Goal: Transaction & Acquisition: Download file/media

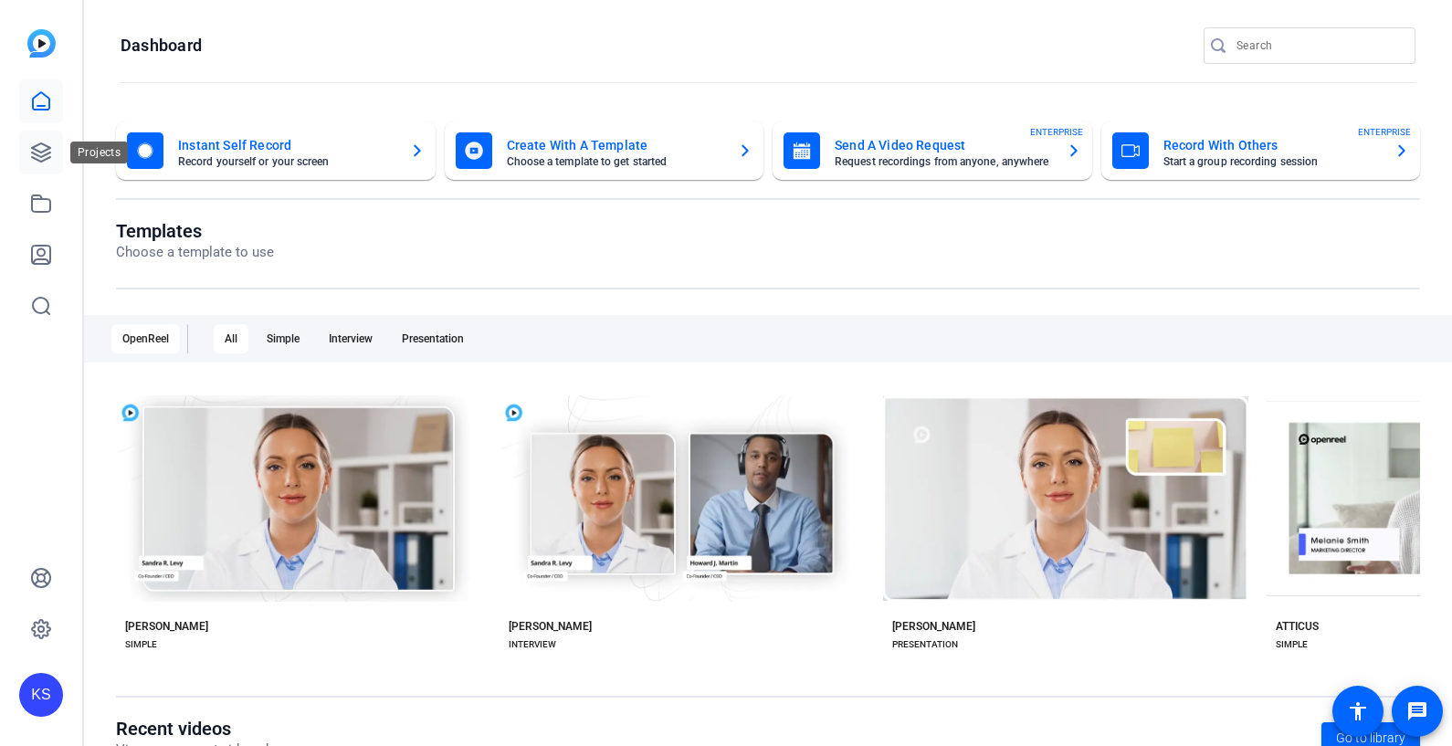
click at [52, 142] on link at bounding box center [41, 153] width 44 height 44
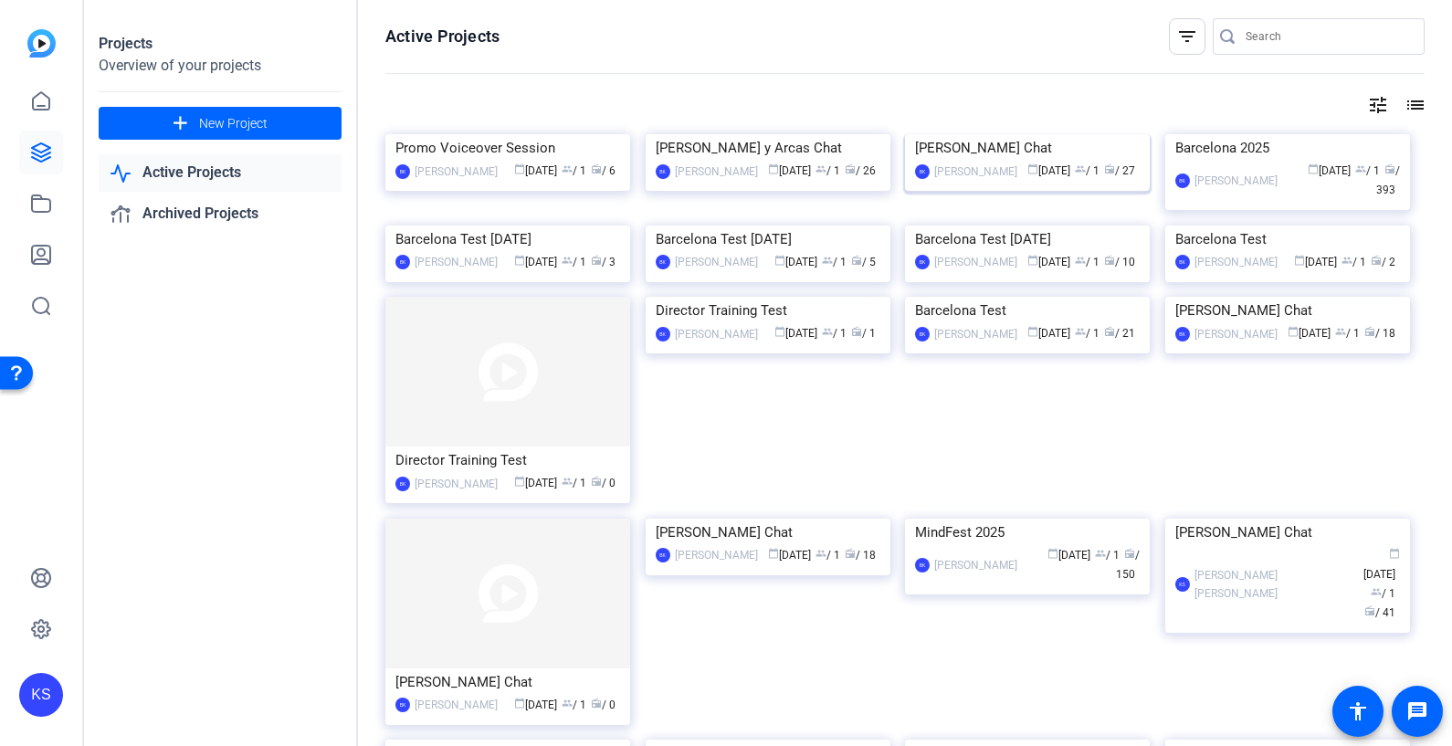
click at [1017, 134] on img at bounding box center [1027, 134] width 245 height 0
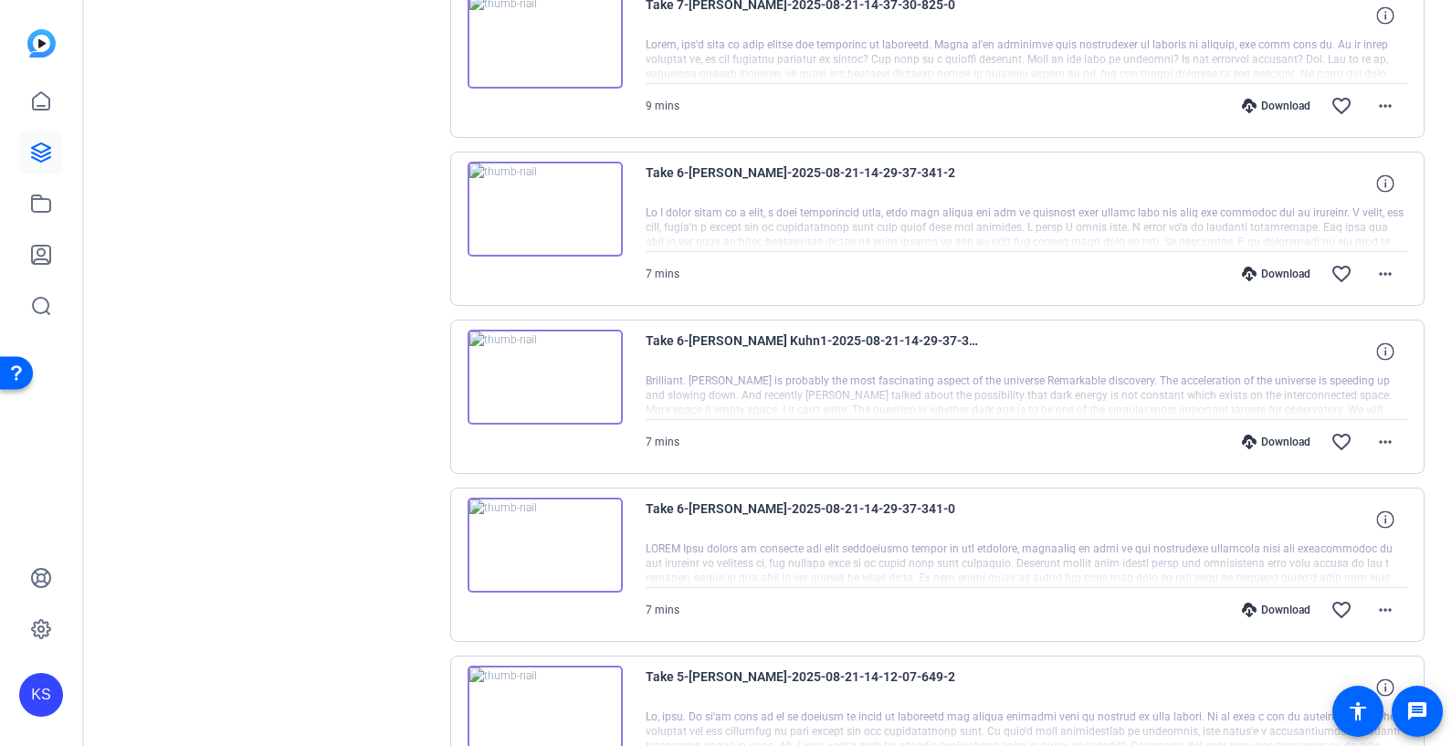
scroll to position [1437, 0]
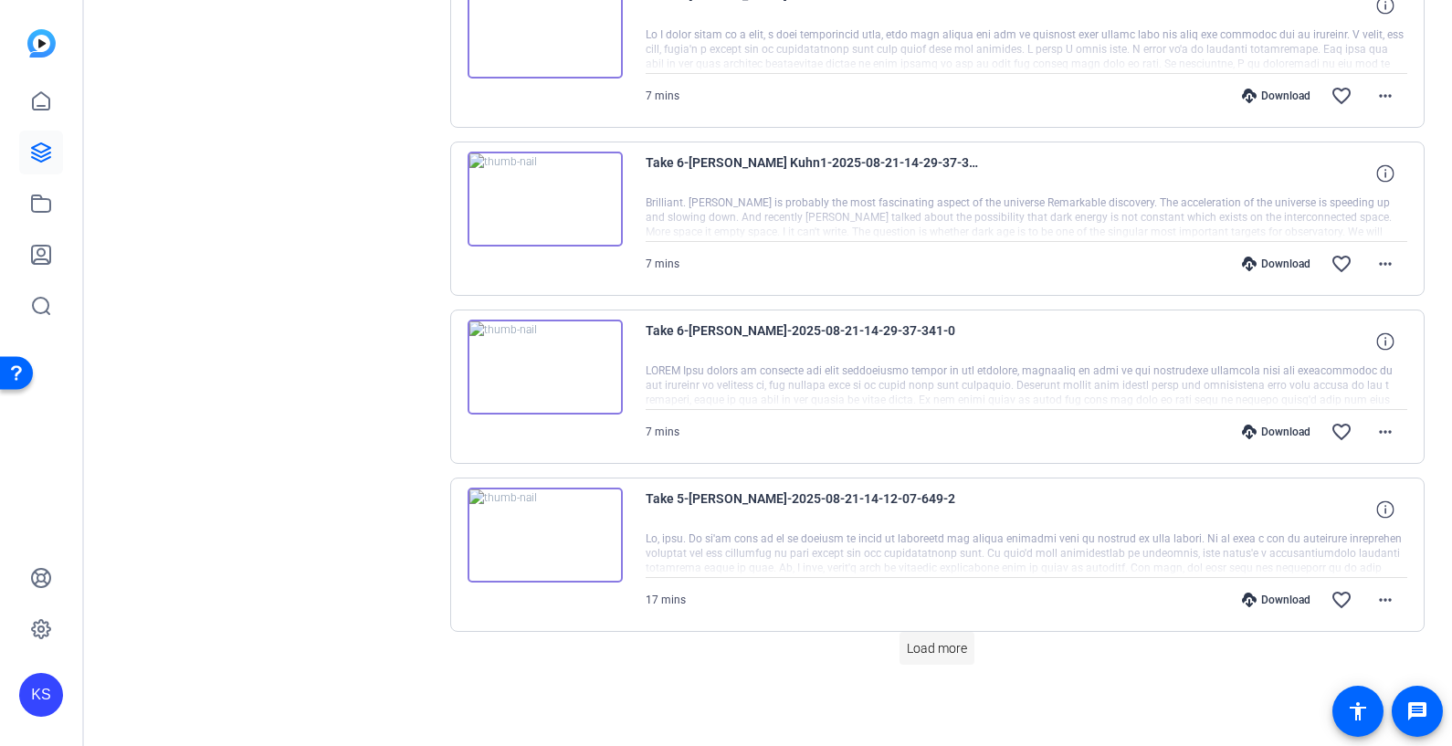
click at [943, 639] on span "Load more" at bounding box center [937, 648] width 60 height 19
click at [931, 648] on span "Load more" at bounding box center [937, 648] width 60 height 19
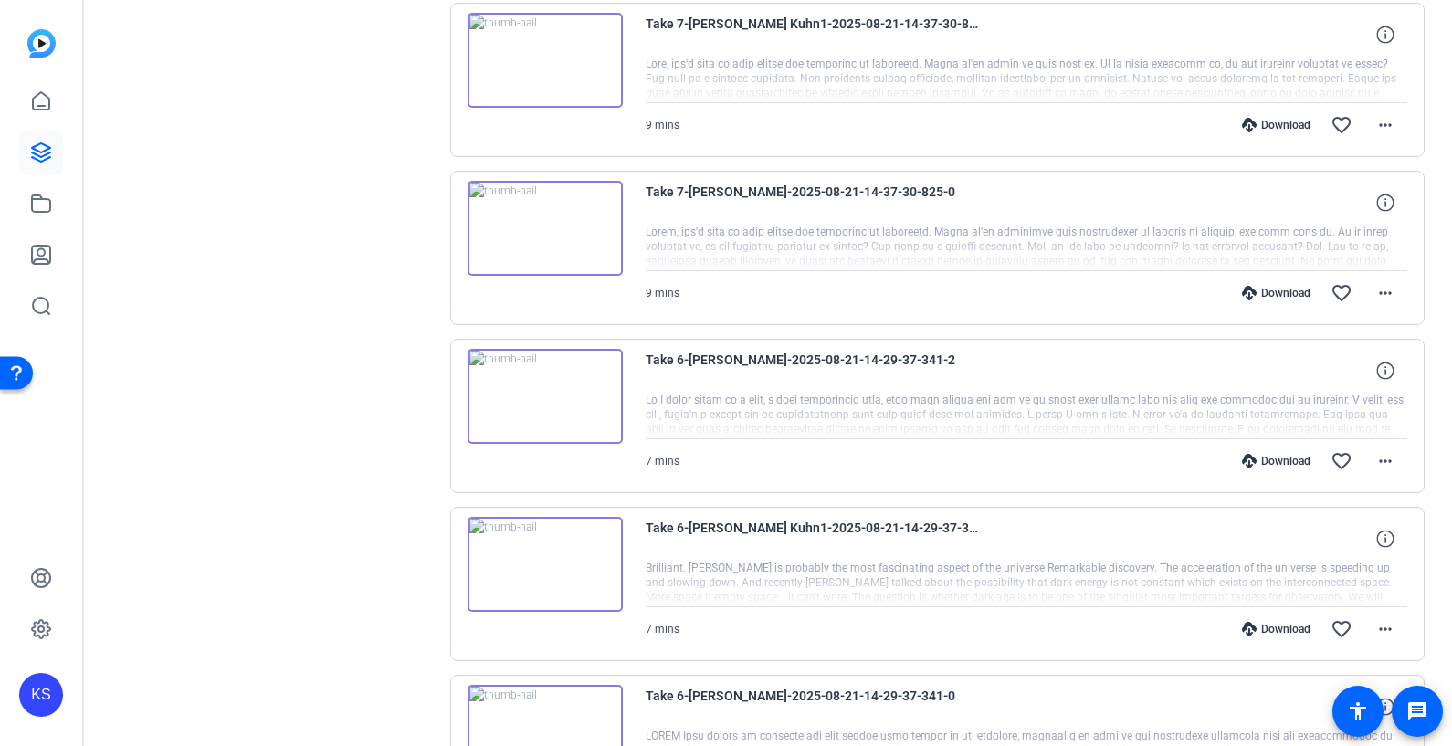
scroll to position [0, 0]
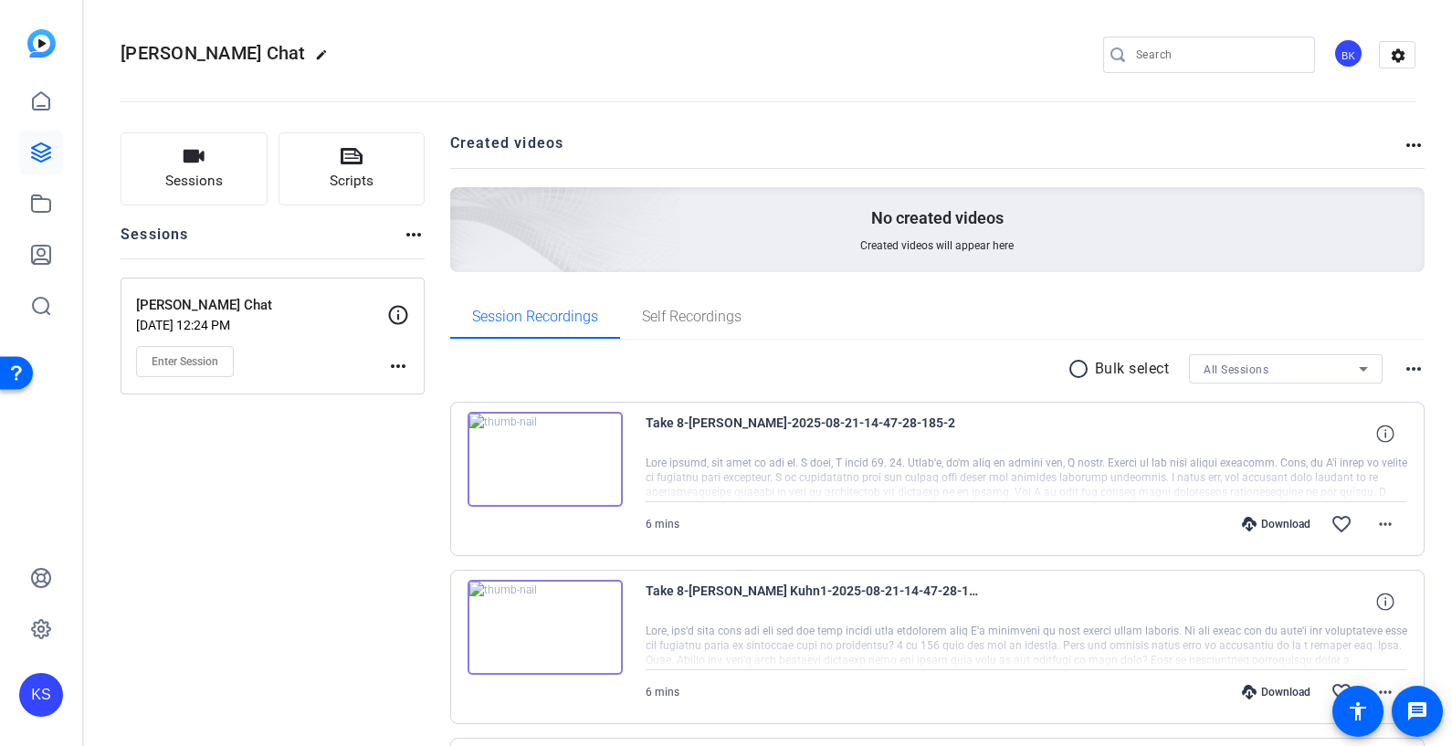
click at [1115, 382] on div "radio_button_unchecked Bulk select All Sessions more_horiz" at bounding box center [937, 368] width 975 height 29
click at [1112, 364] on p "Bulk select" at bounding box center [1132, 369] width 75 height 22
click at [1068, 370] on mat-icon "radio_button_unchecked" at bounding box center [1081, 369] width 27 height 22
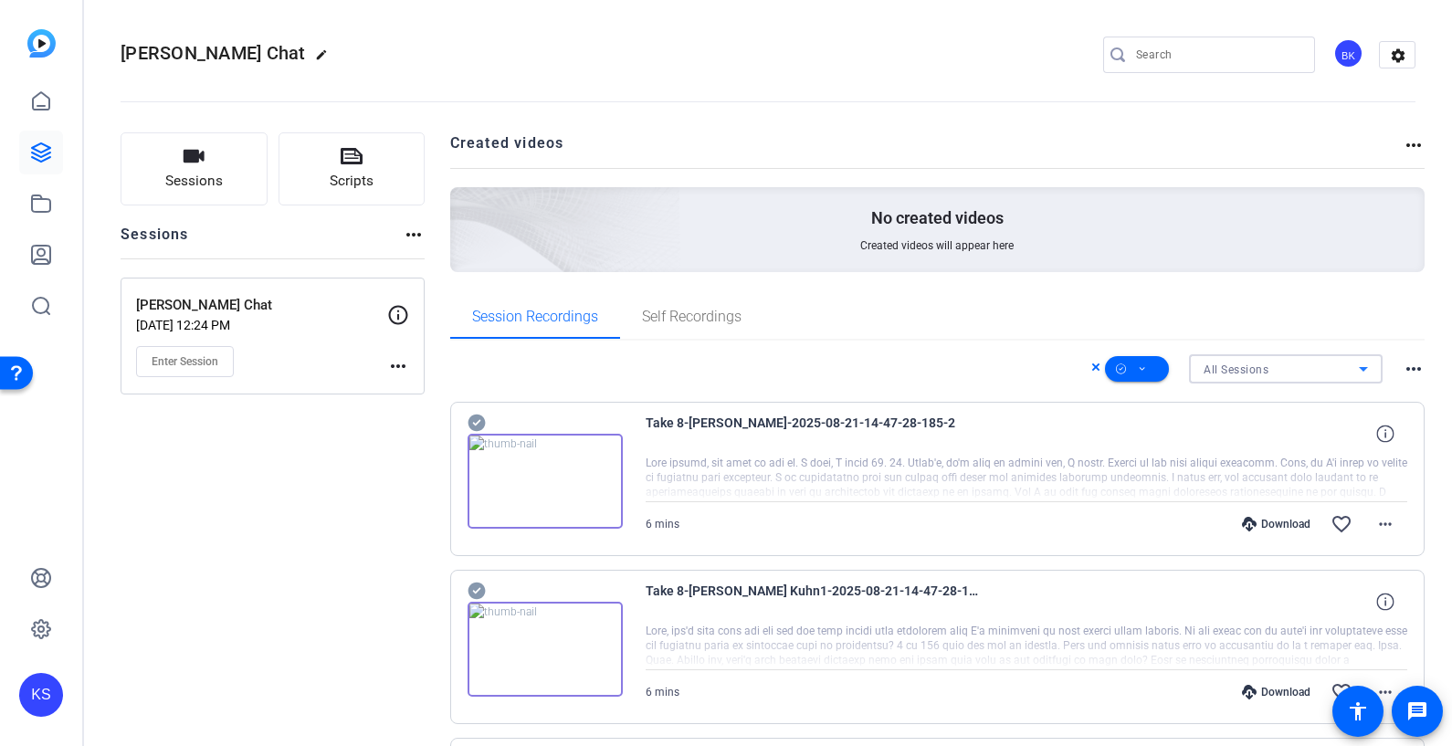
click at [1244, 368] on span "All Sessions" at bounding box center [1236, 370] width 65 height 13
click at [1133, 378] on div at bounding box center [726, 373] width 1452 height 746
click at [1140, 369] on icon at bounding box center [1142, 369] width 5 height 4
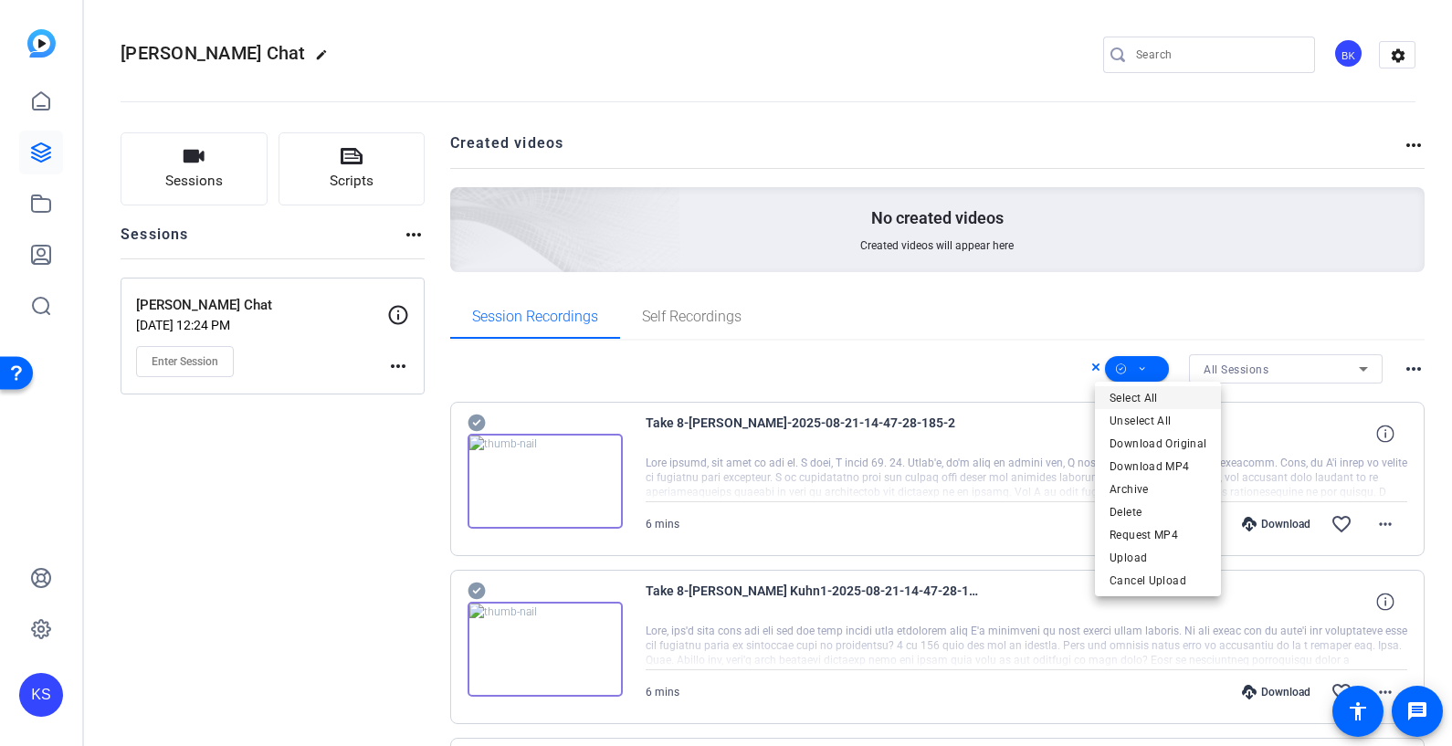
click at [1154, 396] on span "Select All" at bounding box center [1158, 398] width 97 height 22
click at [1132, 371] on div at bounding box center [726, 373] width 1452 height 746
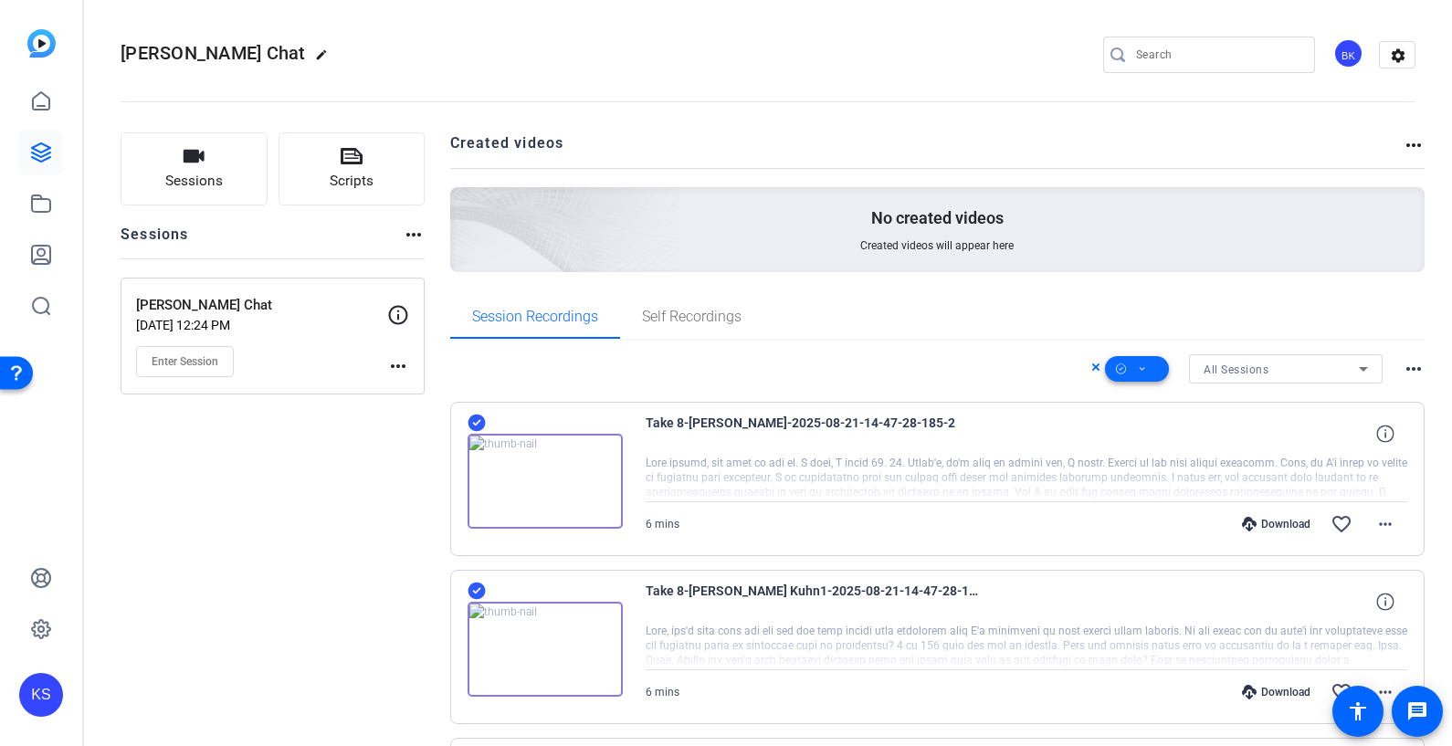
click at [1138, 371] on icon at bounding box center [1142, 369] width 9 height 23
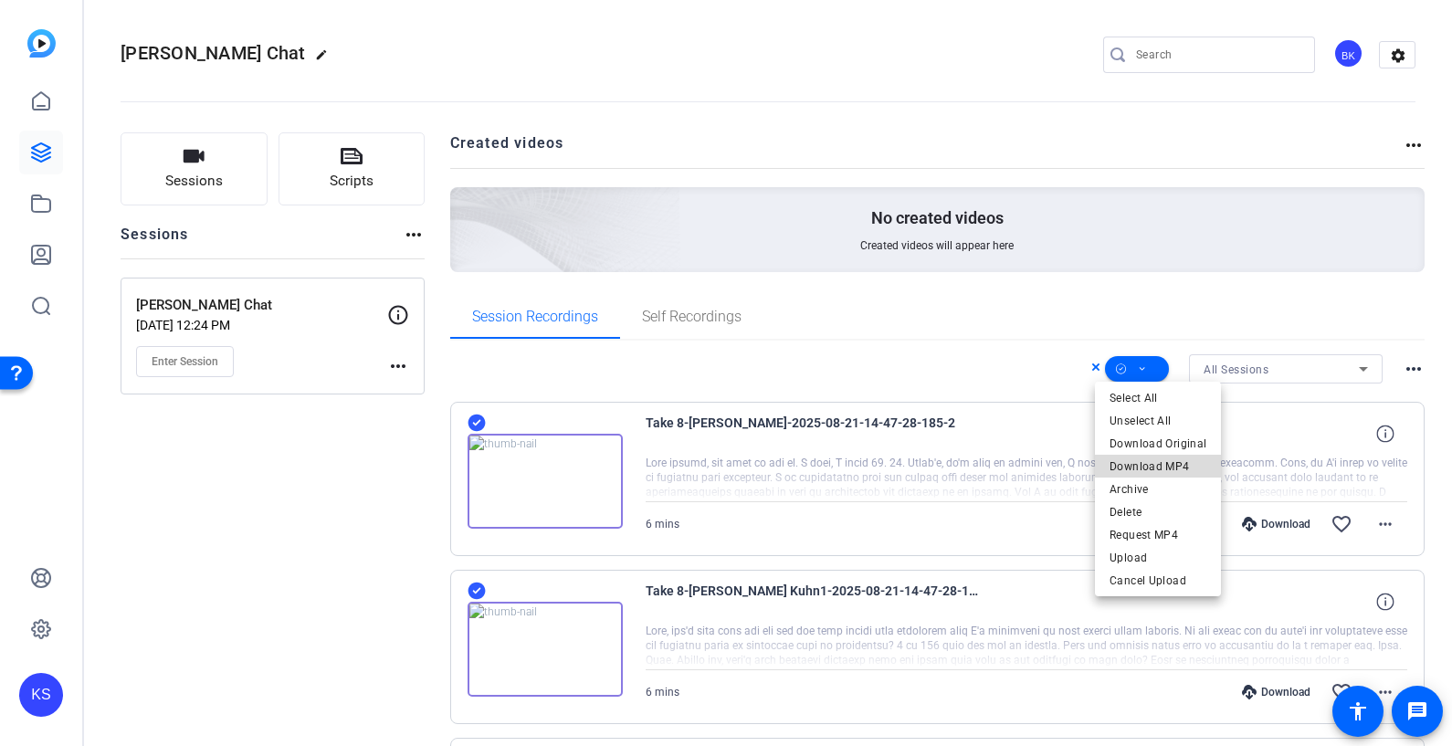
click at [1158, 462] on span "Download MP4" at bounding box center [1158, 467] width 97 height 22
